Goal: Connect with others: Connect with others

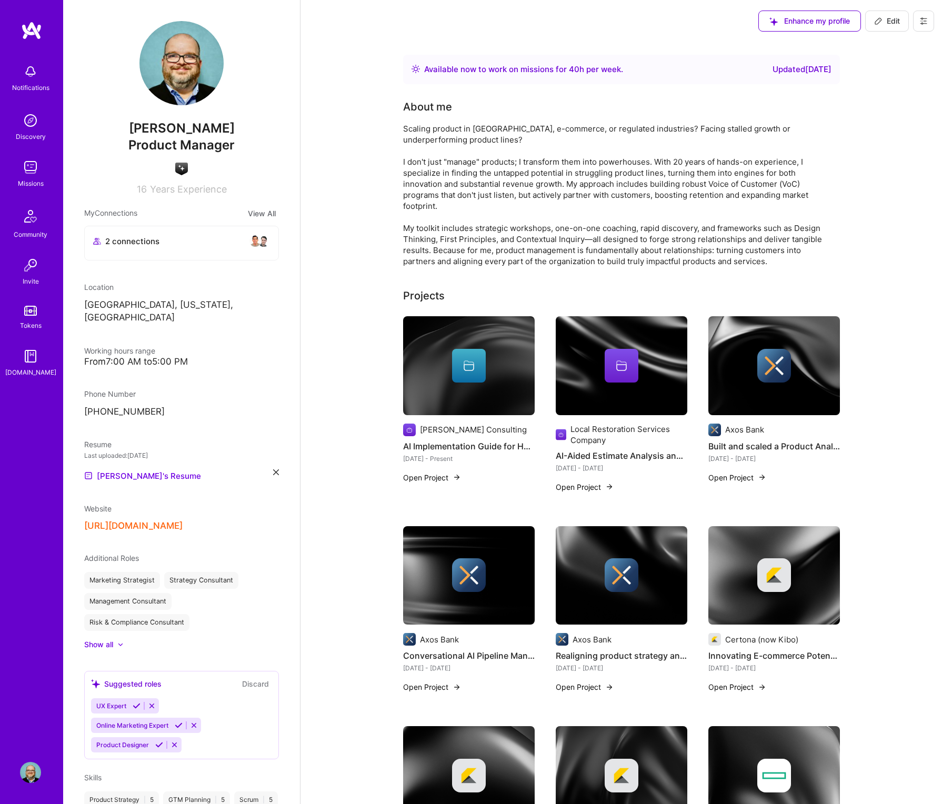
click at [253, 213] on button "View All" at bounding box center [262, 213] width 34 height 12
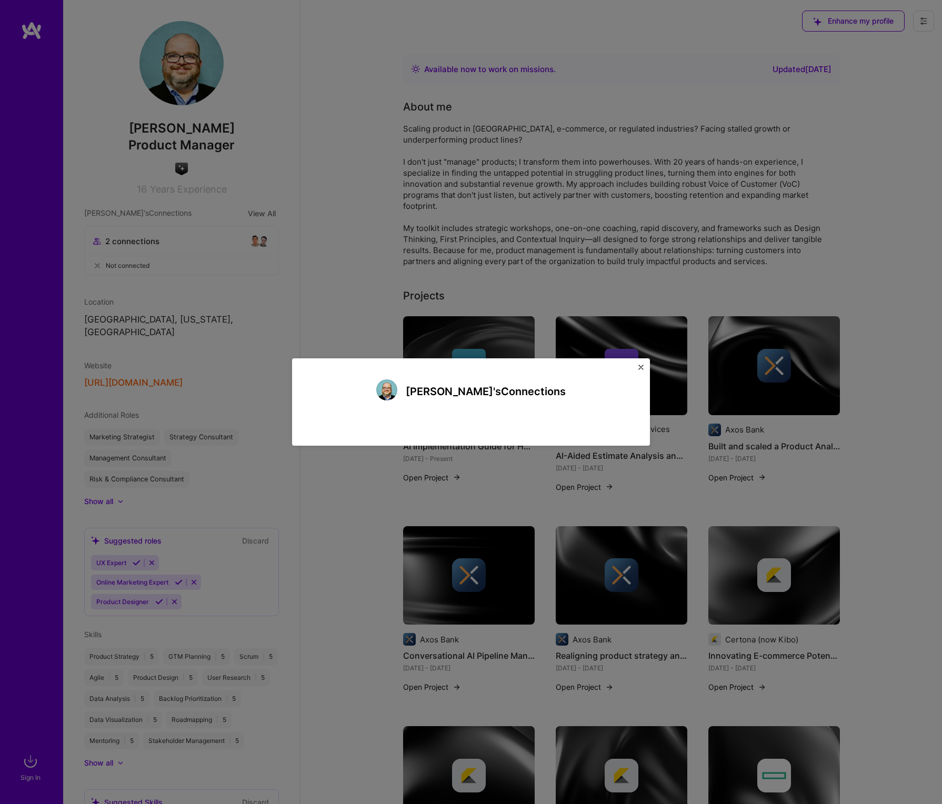
click at [445, 403] on div "Jeff's Connections" at bounding box center [470, 391] width 189 height 24
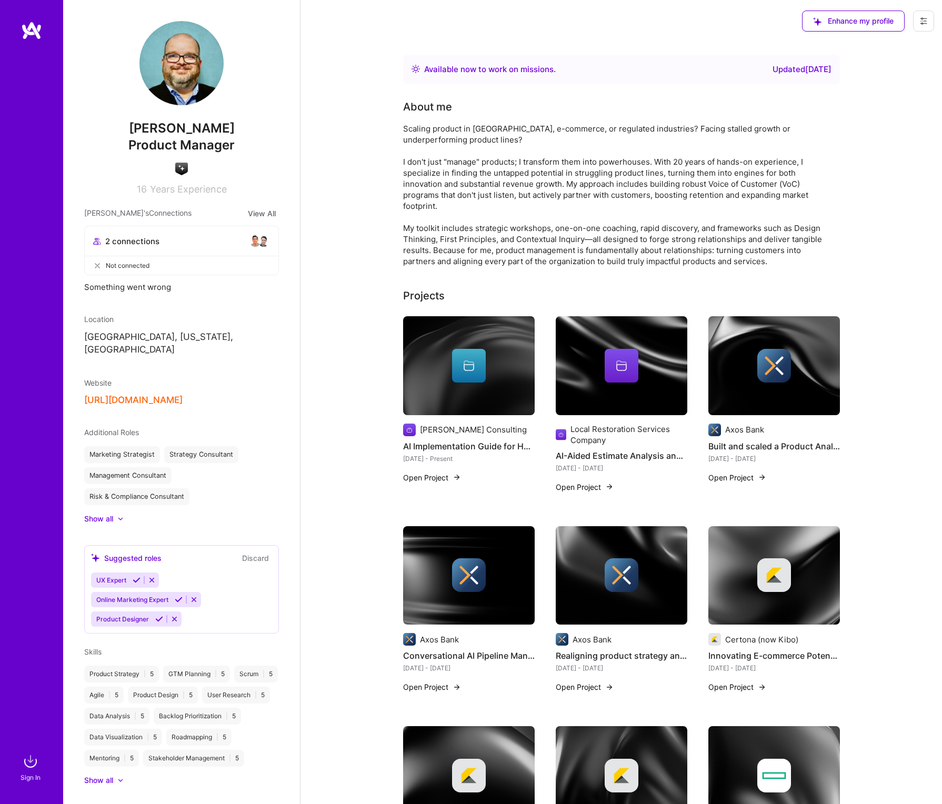
click at [193, 236] on div "2 connections" at bounding box center [181, 241] width 177 height 13
click at [118, 242] on span "2 connections" at bounding box center [132, 241] width 54 height 11
click at [117, 240] on span "2 connections" at bounding box center [132, 241] width 54 height 11
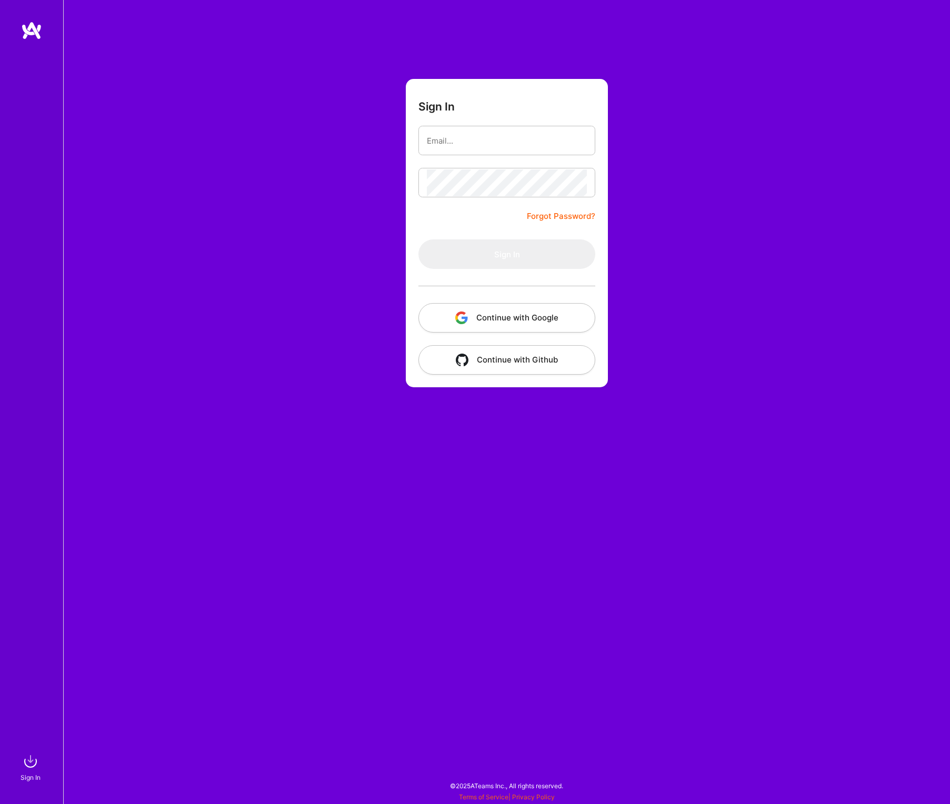
click at [465, 142] on input "email" at bounding box center [507, 140] width 160 height 27
type input "[EMAIL_ADDRESS][DOMAIN_NAME]"
click at [418, 239] on button "Sign In" at bounding box center [506, 253] width 177 height 29
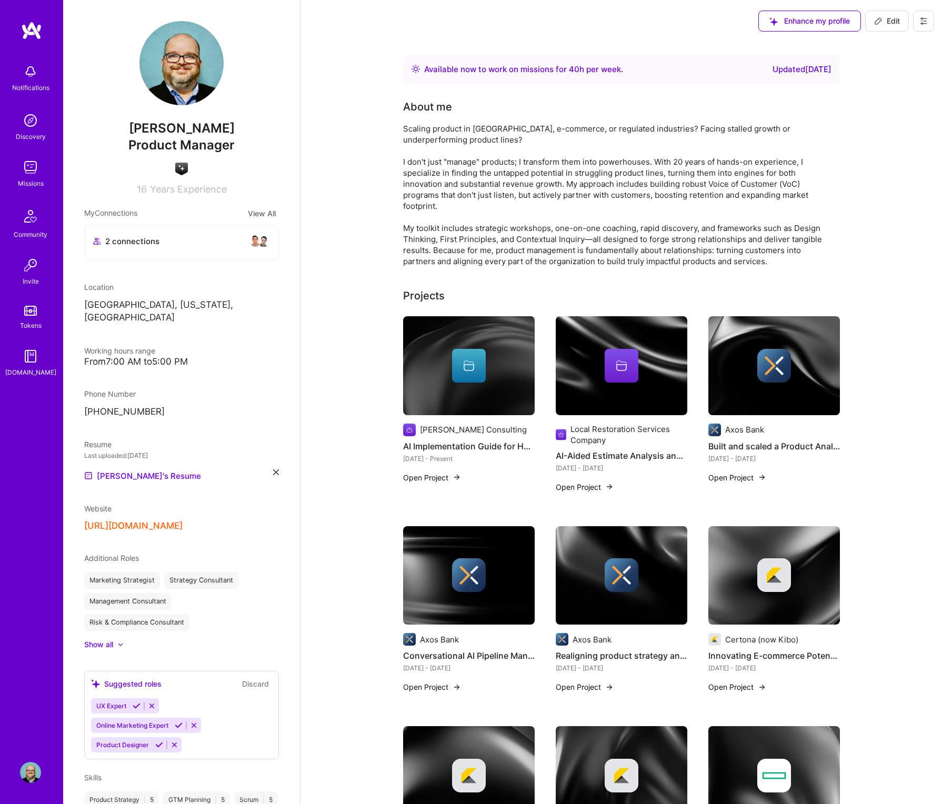
click at [260, 215] on button "View All" at bounding box center [262, 213] width 34 height 12
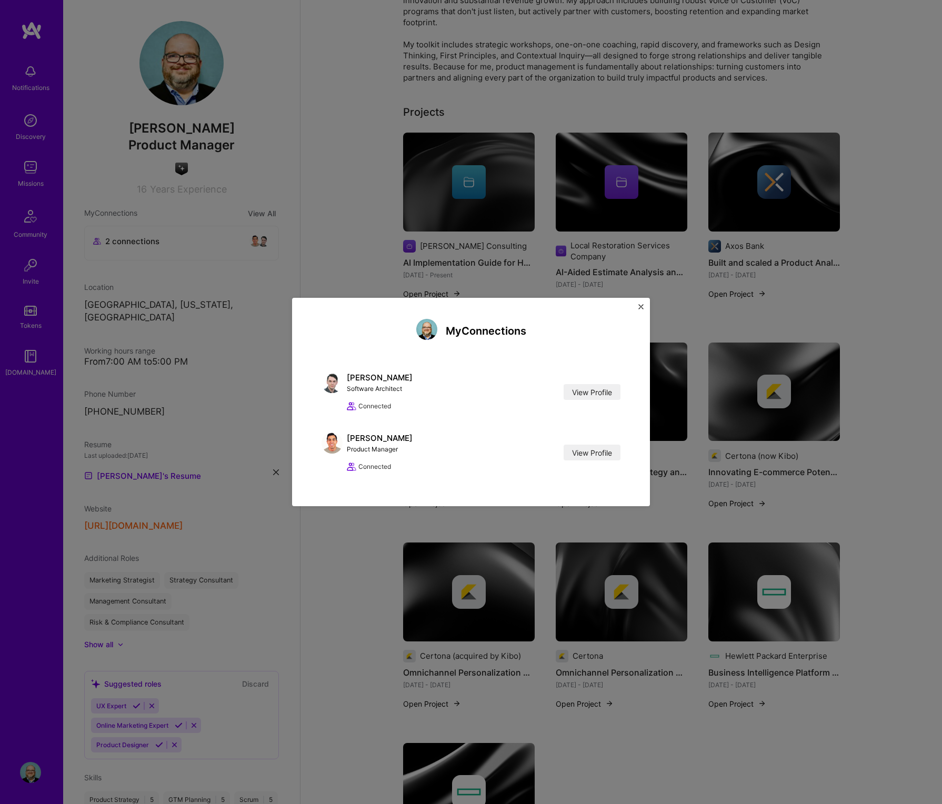
scroll to position [165, 0]
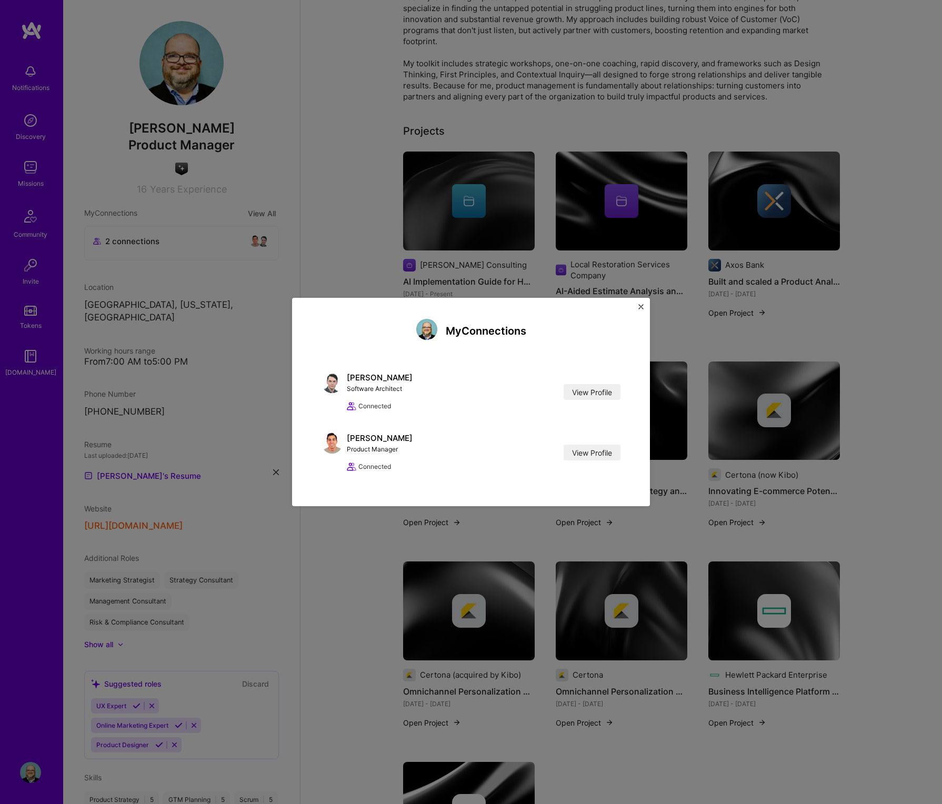
click at [641, 306] on img "Close" at bounding box center [640, 306] width 5 height 5
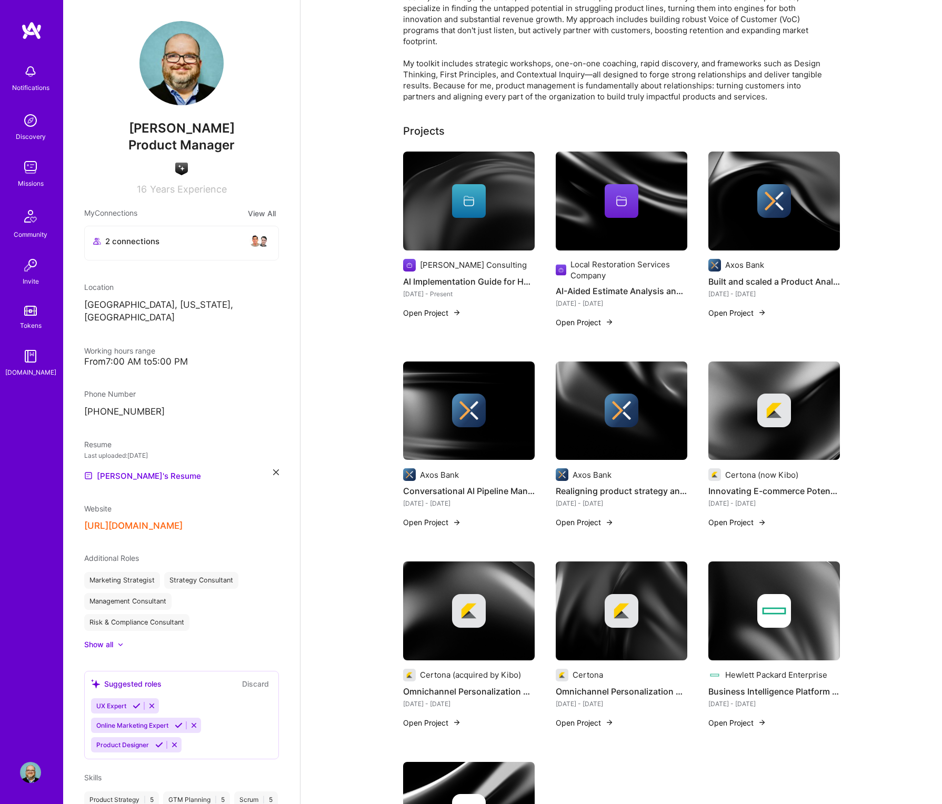
click at [33, 122] on img at bounding box center [30, 120] width 21 height 21
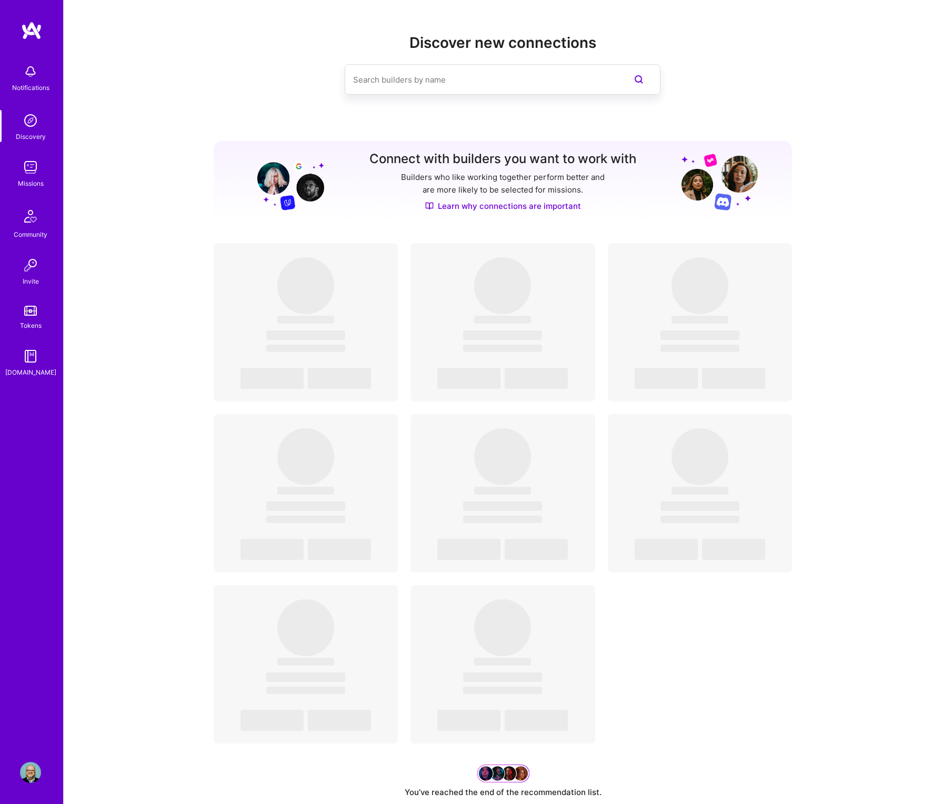
click at [381, 86] on input at bounding box center [481, 79] width 257 height 27
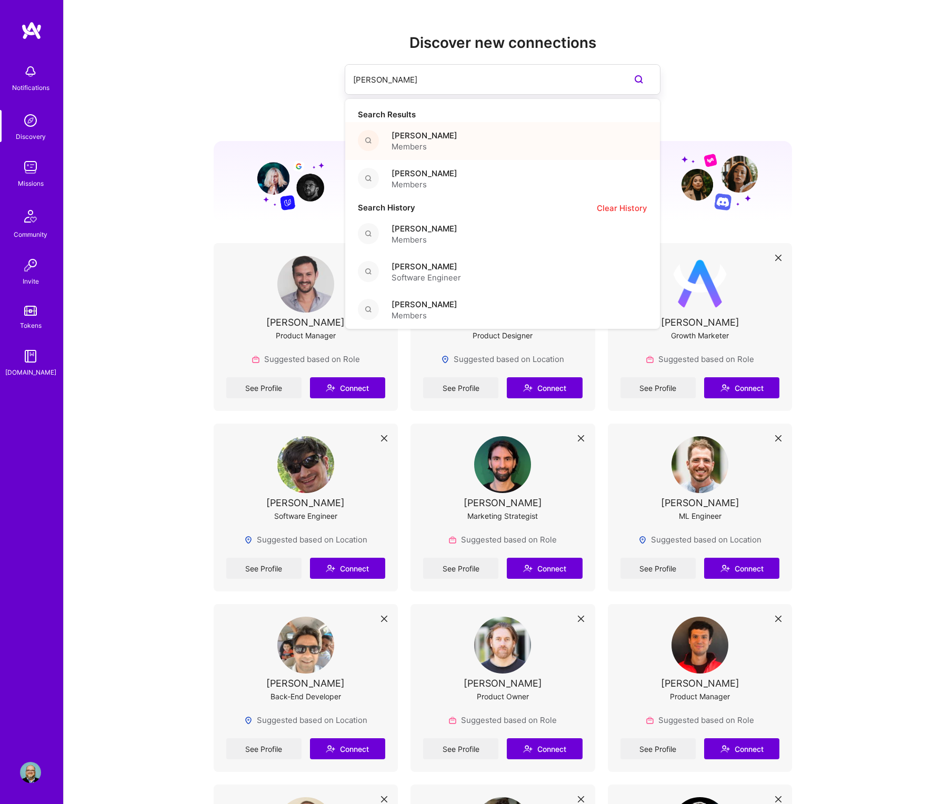
type input "[PERSON_NAME]"
click at [446, 144] on span "Members" at bounding box center [425, 146] width 66 height 11
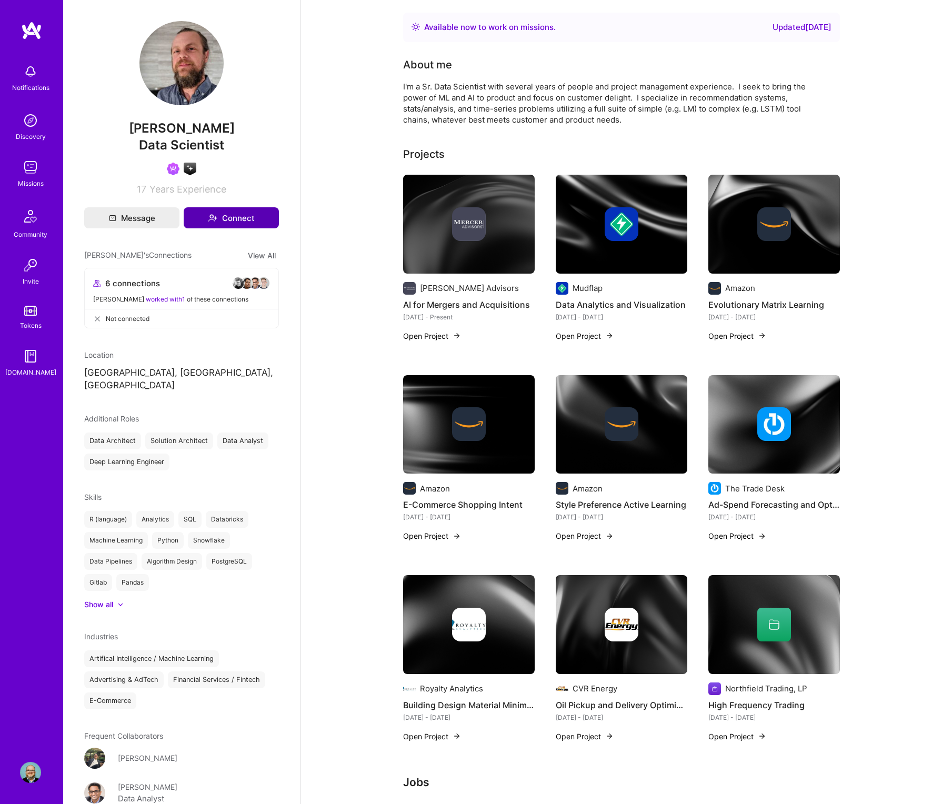
click at [243, 218] on button "Connect" at bounding box center [231, 217] width 95 height 21
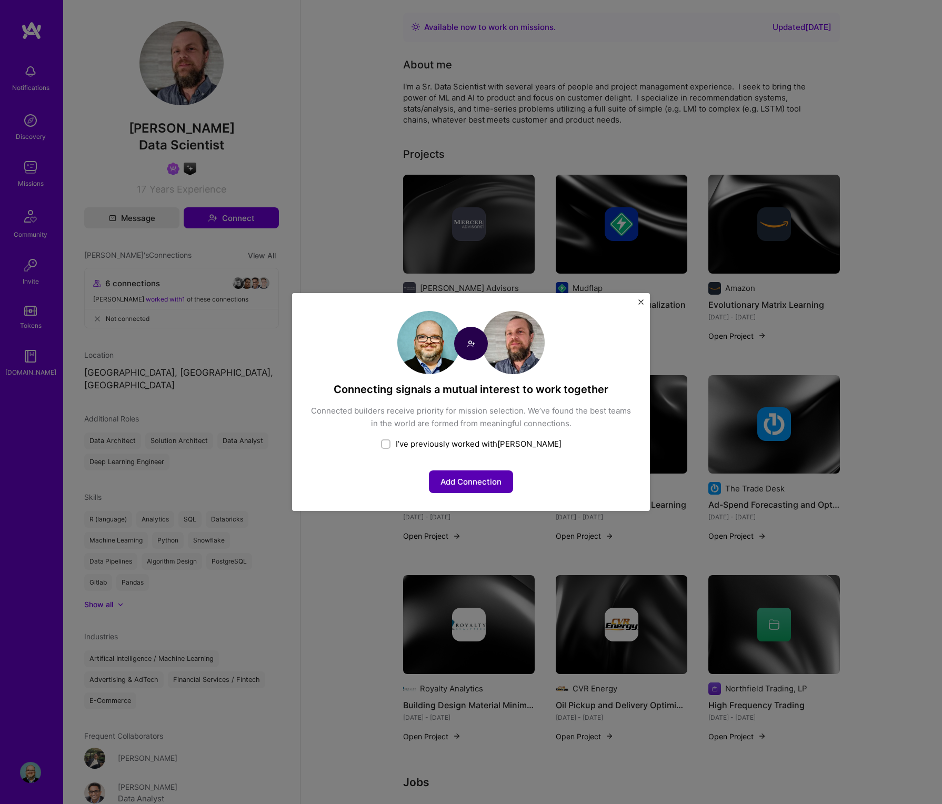
click at [452, 484] on button "Add Connection" at bounding box center [471, 481] width 84 height 23
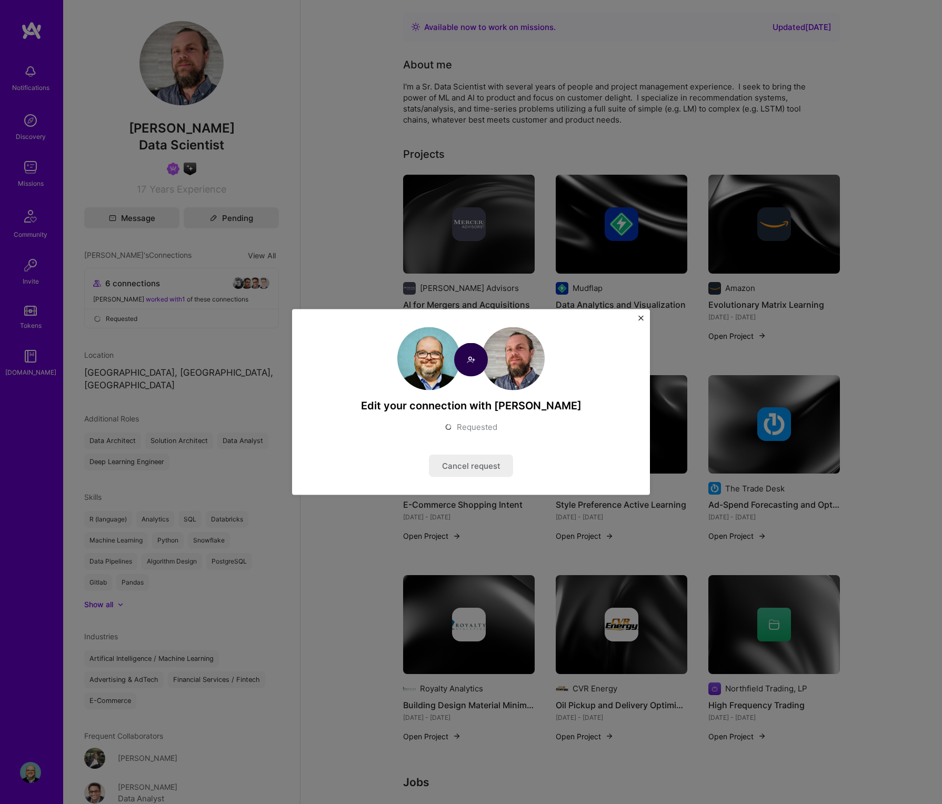
click at [639, 317] on img "Close" at bounding box center [640, 318] width 5 height 5
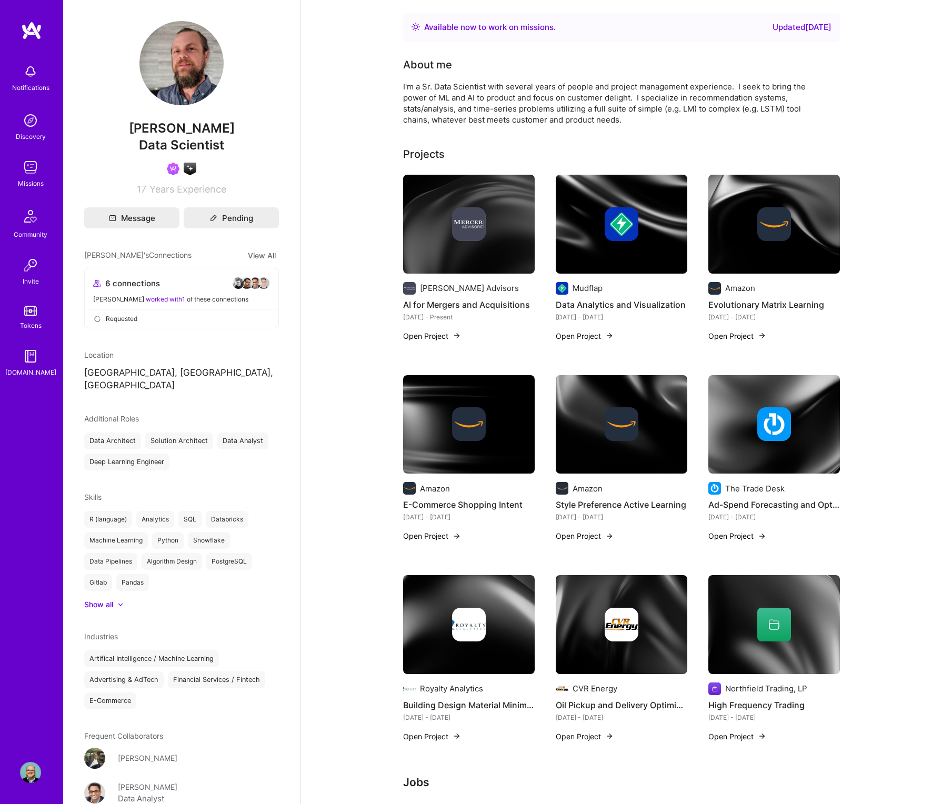
click at [245, 256] on button "View All" at bounding box center [262, 255] width 34 height 12
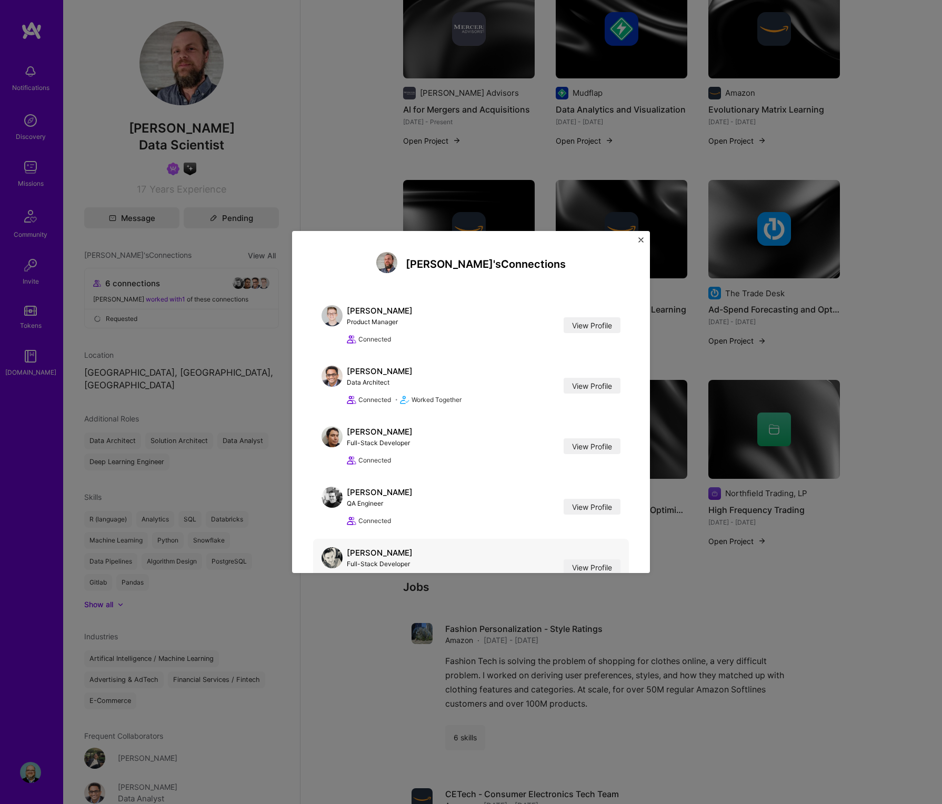
scroll to position [192, 0]
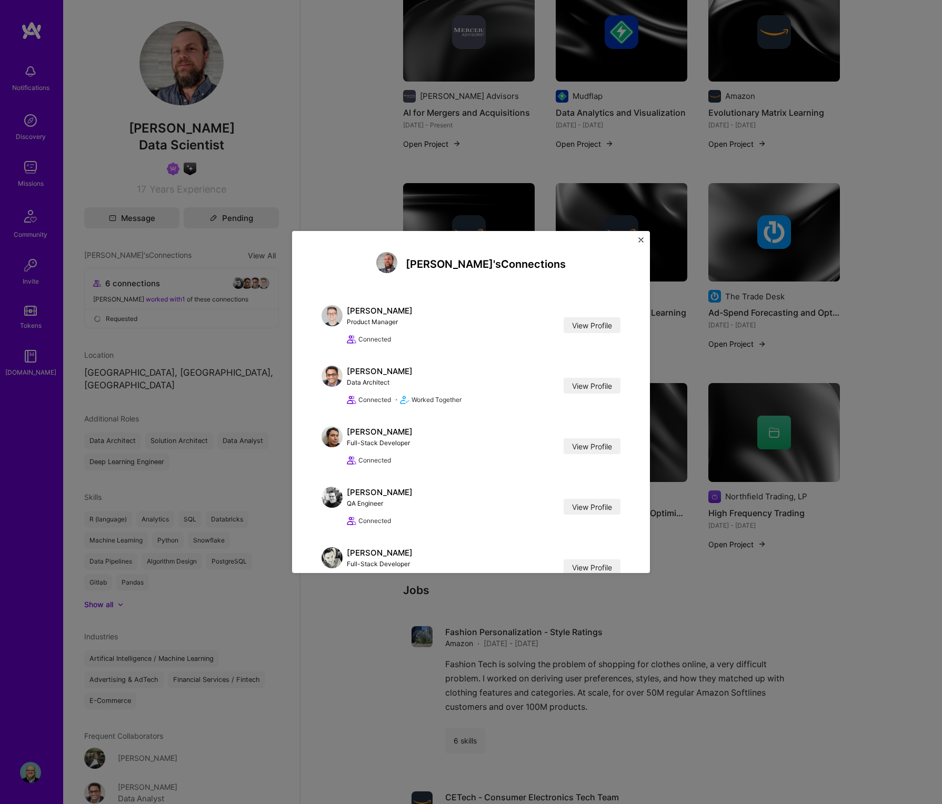
click at [639, 239] on img "Close" at bounding box center [640, 239] width 5 height 5
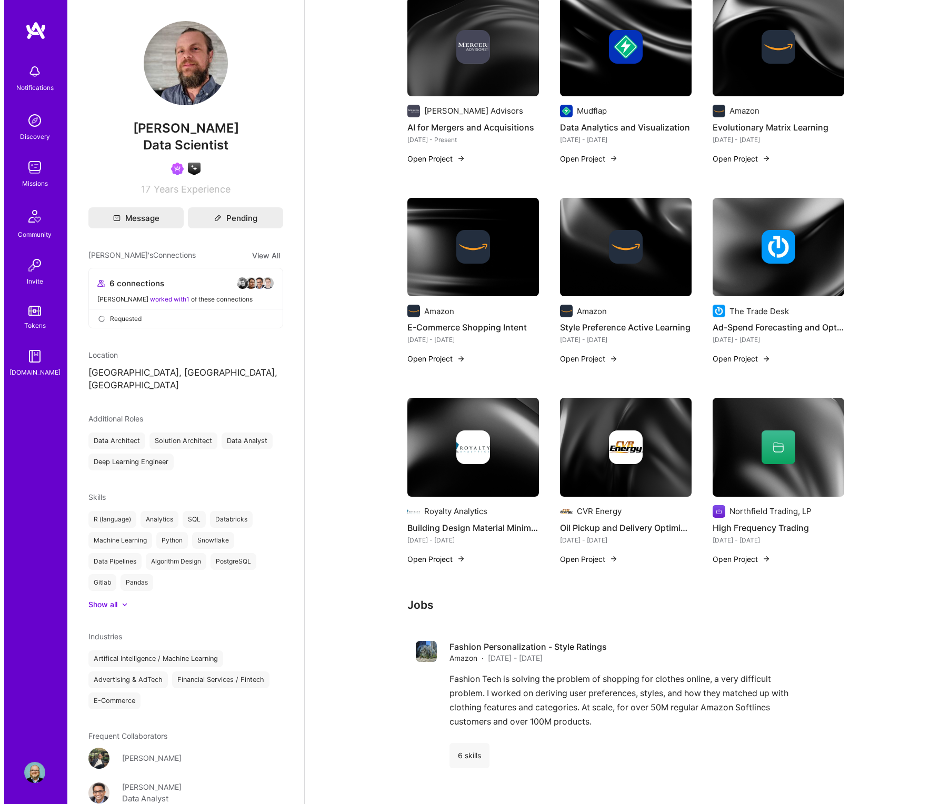
scroll to position [0, 0]
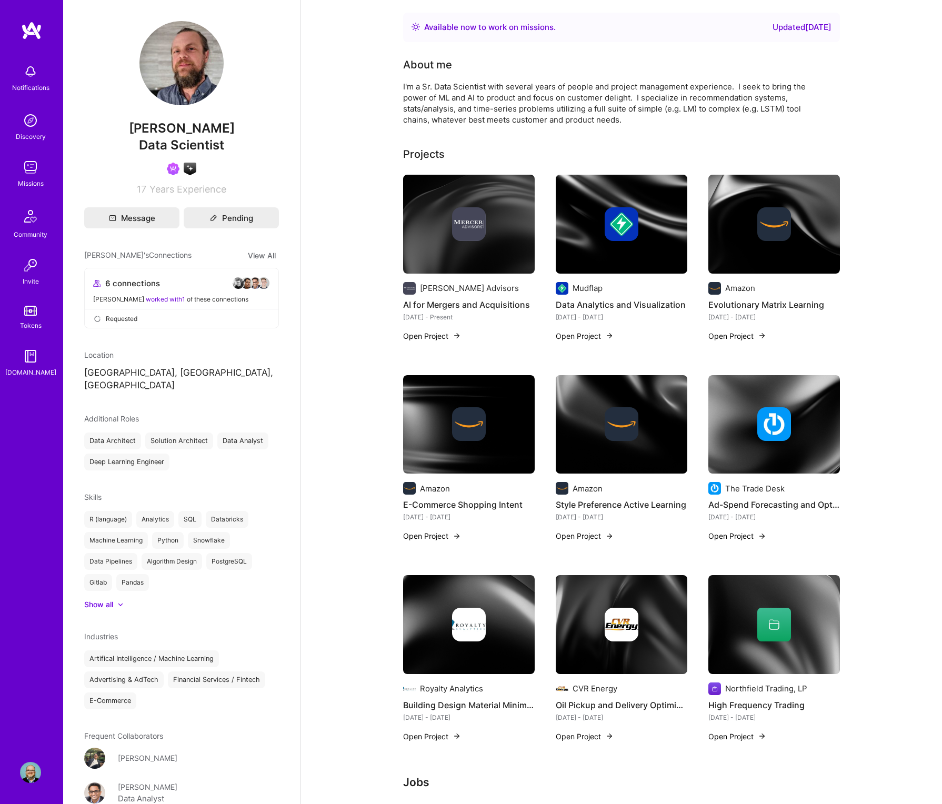
click at [424, 338] on button "Open Project" at bounding box center [432, 335] width 58 height 11
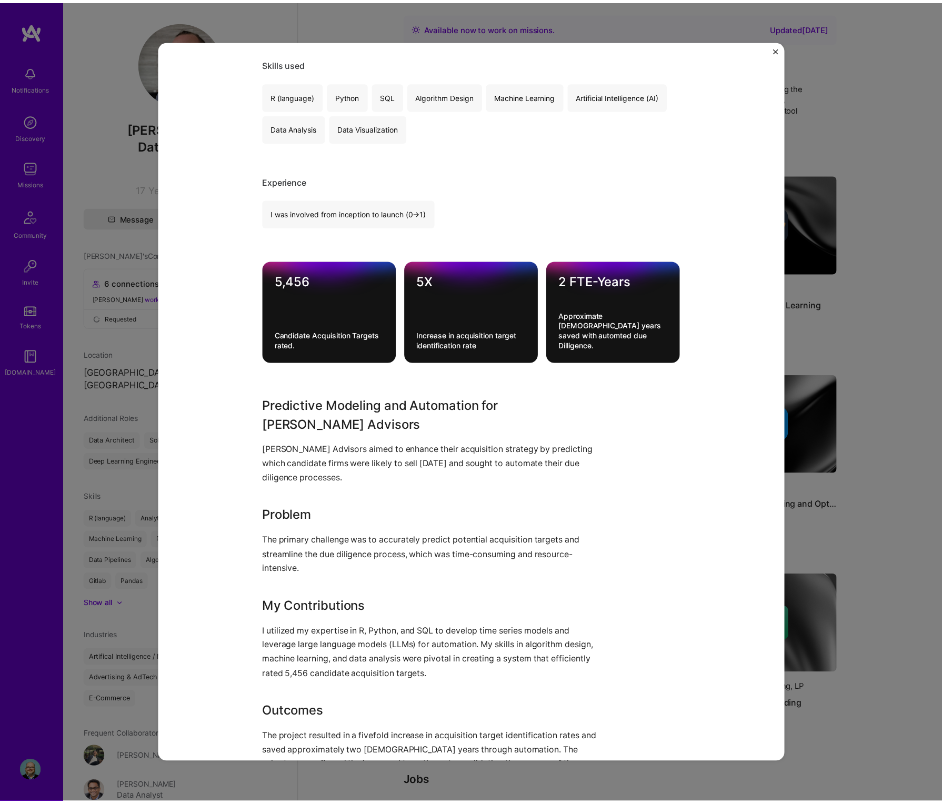
scroll to position [210, 0]
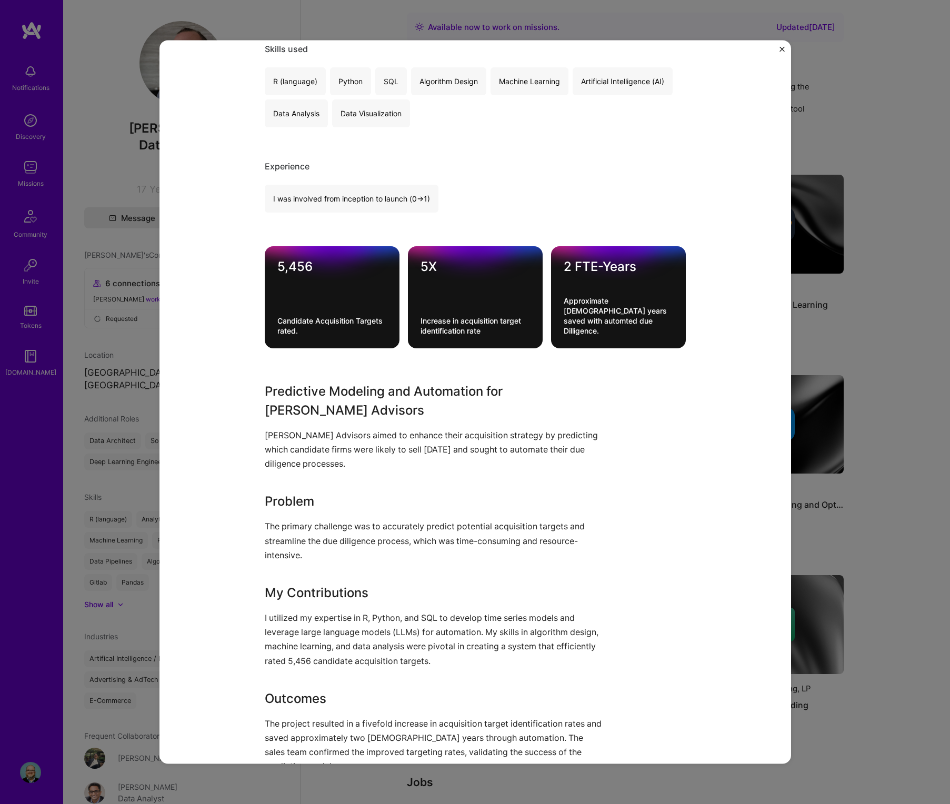
click at [781, 49] on img "Close" at bounding box center [781, 48] width 5 height 5
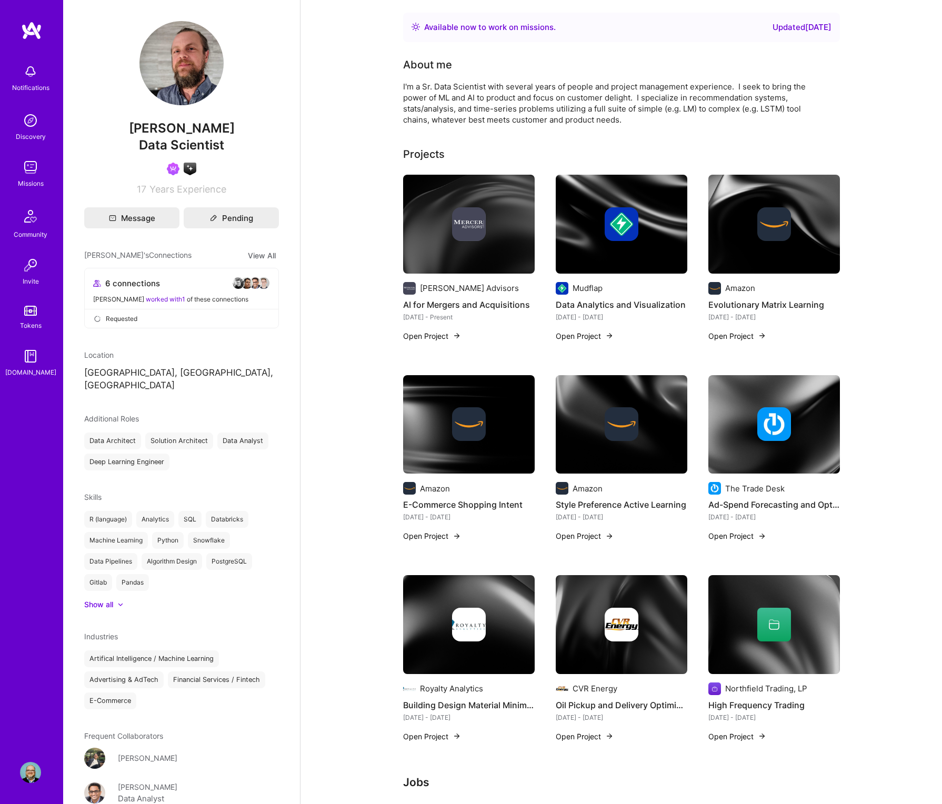
click at [28, 771] on img at bounding box center [30, 772] width 21 height 21
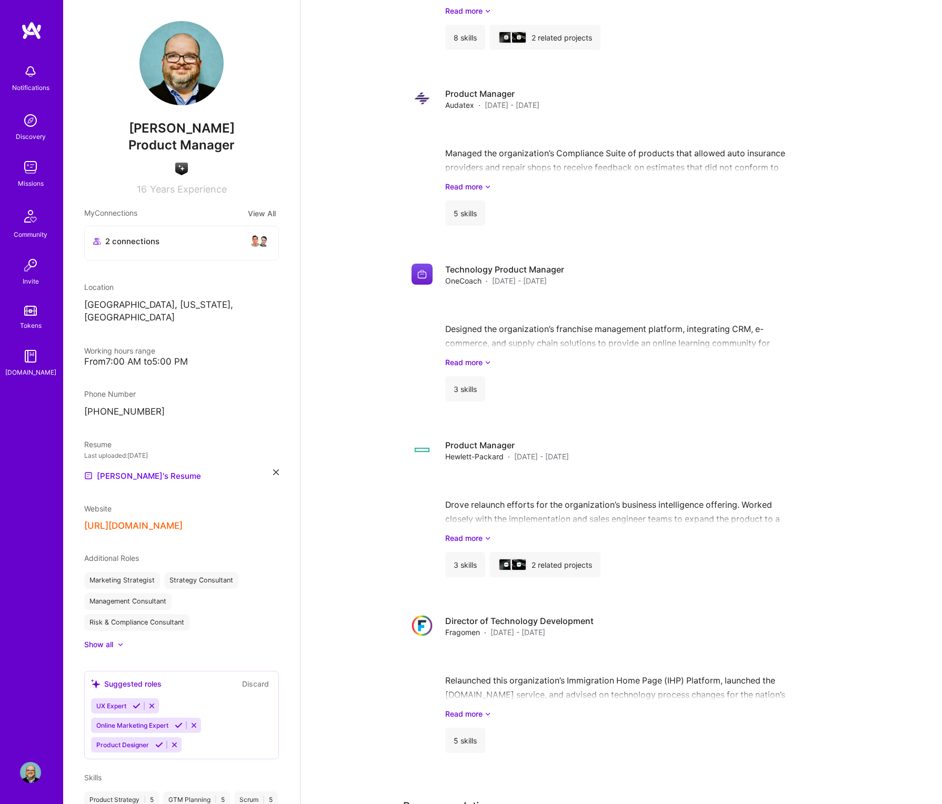
scroll to position [2301, 0]
